Goal: Task Accomplishment & Management: Manage account settings

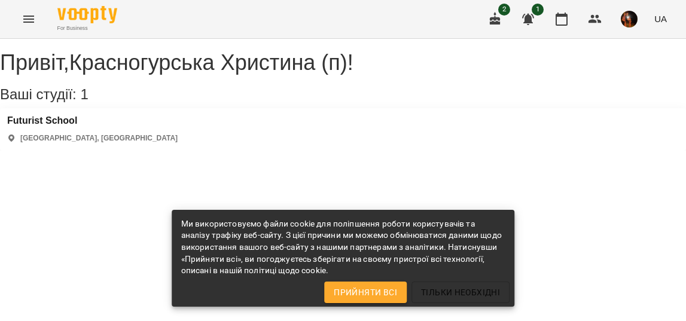
click at [69, 126] on h3 "Futurist School" at bounding box center [92, 120] width 170 height 11
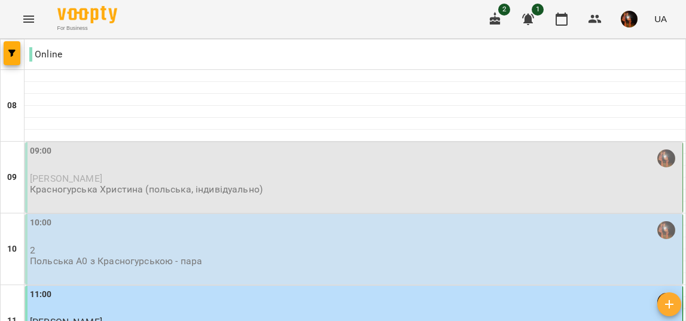
scroll to position [34, 0]
click at [191, 173] on p "[PERSON_NAME]" at bounding box center [355, 178] width 650 height 10
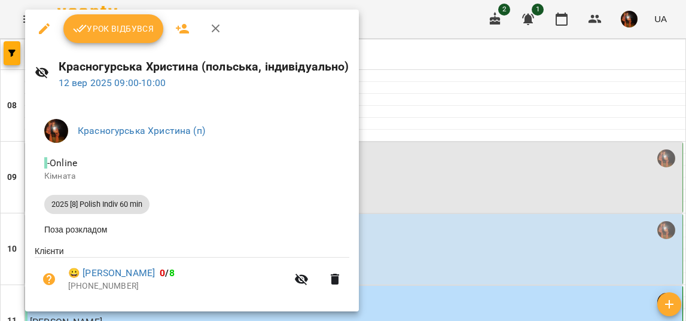
click at [126, 27] on span "Урок відбувся" at bounding box center [113, 29] width 81 height 14
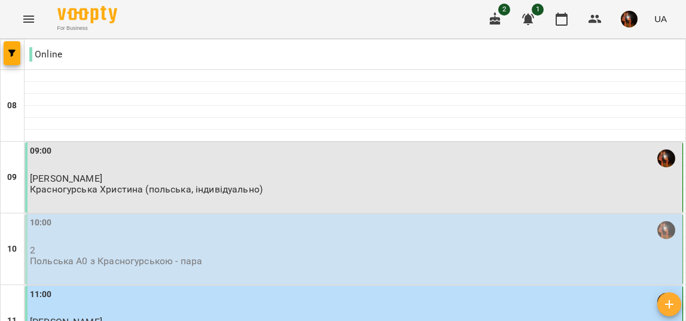
scroll to position [100, 0]
click at [227, 216] on div "10:00" at bounding box center [355, 229] width 650 height 27
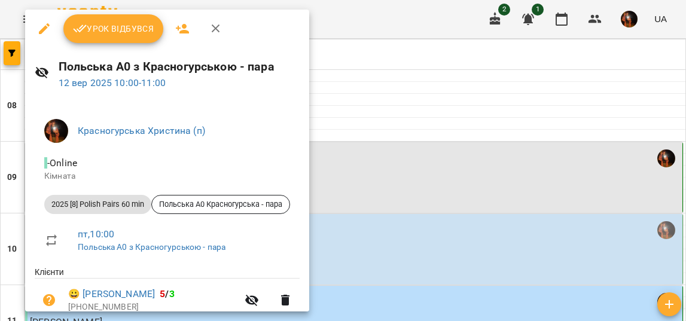
click at [123, 22] on span "Урок відбувся" at bounding box center [113, 29] width 81 height 14
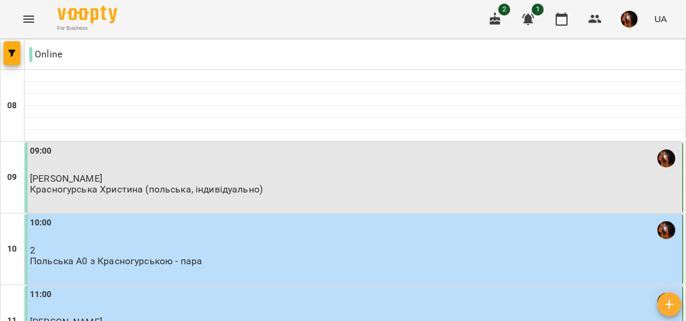
scroll to position [190, 0]
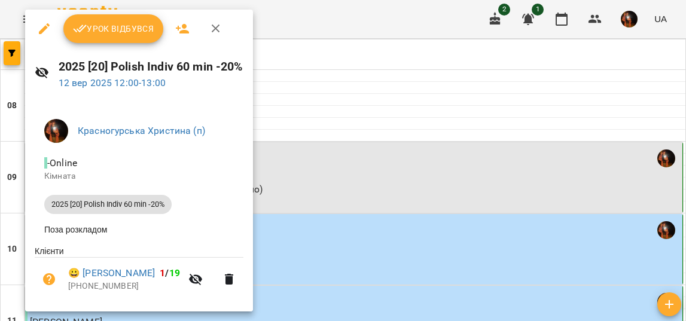
click at [130, 28] on span "Урок відбувся" at bounding box center [113, 29] width 81 height 14
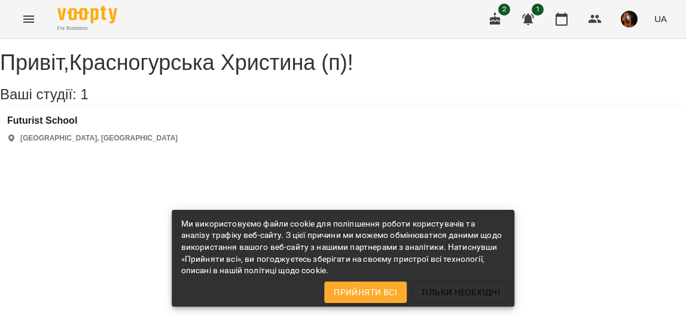
click at [57, 126] on h3 "Futurist School" at bounding box center [92, 120] width 170 height 11
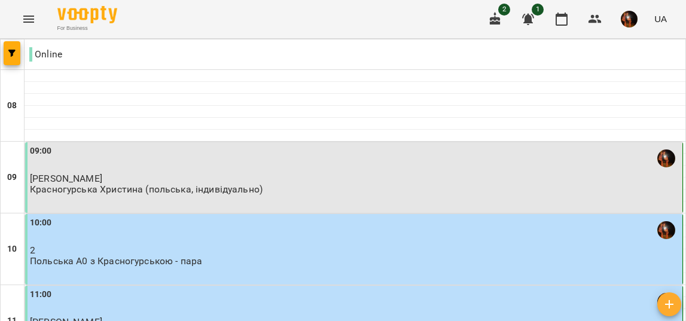
scroll to position [717, 0]
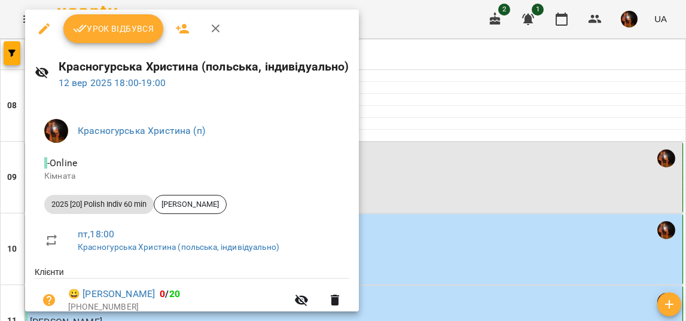
click at [122, 31] on span "Урок відбувся" at bounding box center [113, 29] width 81 height 14
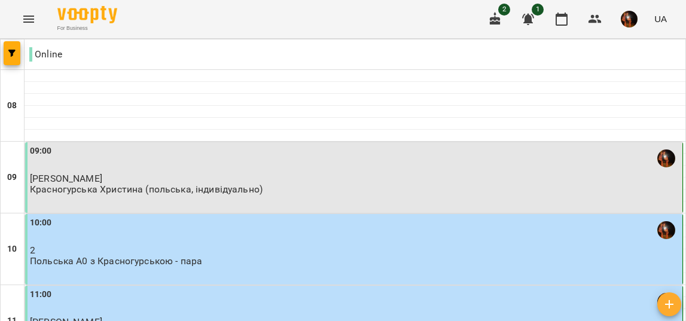
scroll to position [1, 0]
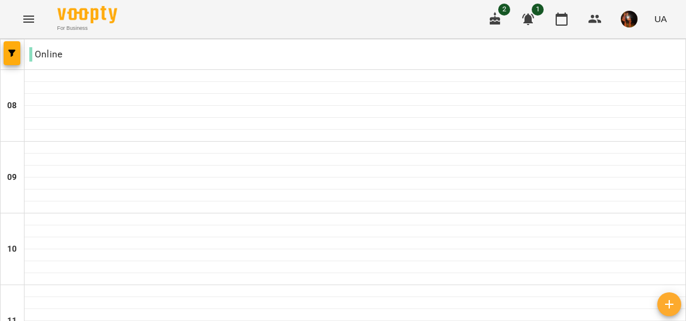
scroll to position [899, 0]
click at [499, 14] on icon "button" at bounding box center [495, 19] width 14 height 14
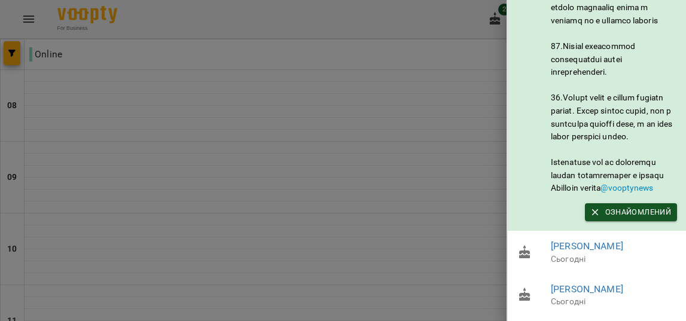
scroll to position [708, 0]
click at [477, 167] on div at bounding box center [343, 160] width 686 height 321
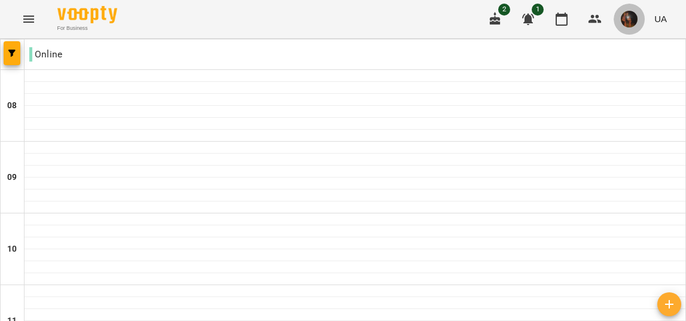
click at [624, 27] on img "button" at bounding box center [629, 19] width 17 height 17
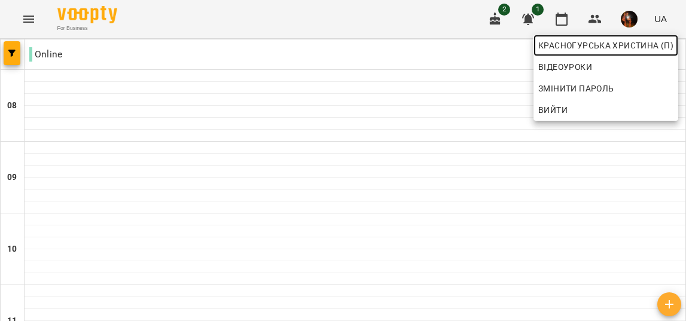
click at [580, 40] on span "Красногурська Христина (п)" at bounding box center [605, 45] width 135 height 14
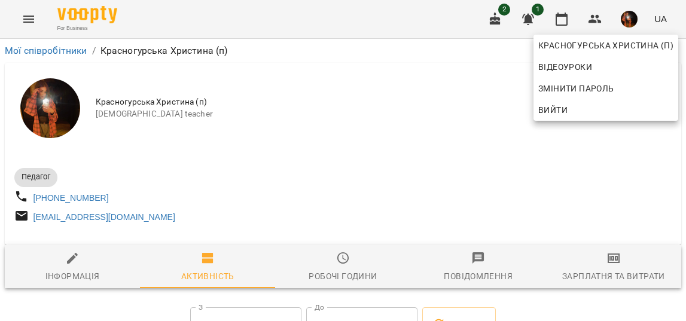
click at [596, 269] on div at bounding box center [343, 160] width 686 height 321
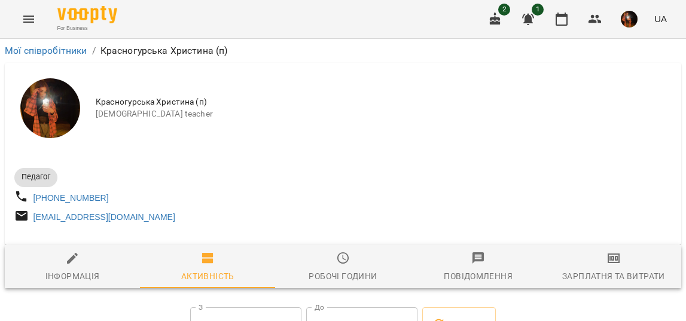
click at [618, 264] on icon "button" at bounding box center [613, 258] width 14 height 14
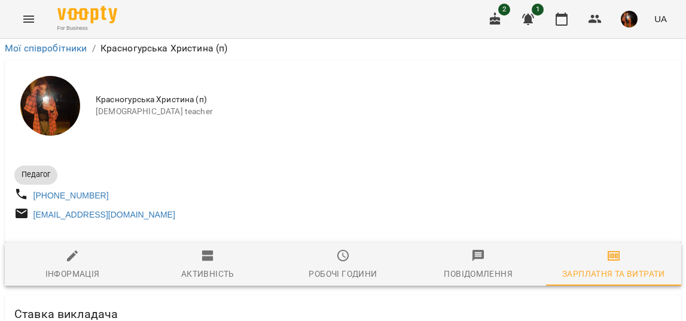
scroll to position [203, 0]
click at [137, 295] on div "Ставка викладача" at bounding box center [343, 314] width 676 height 38
